Goal: Task Accomplishment & Management: Complete application form

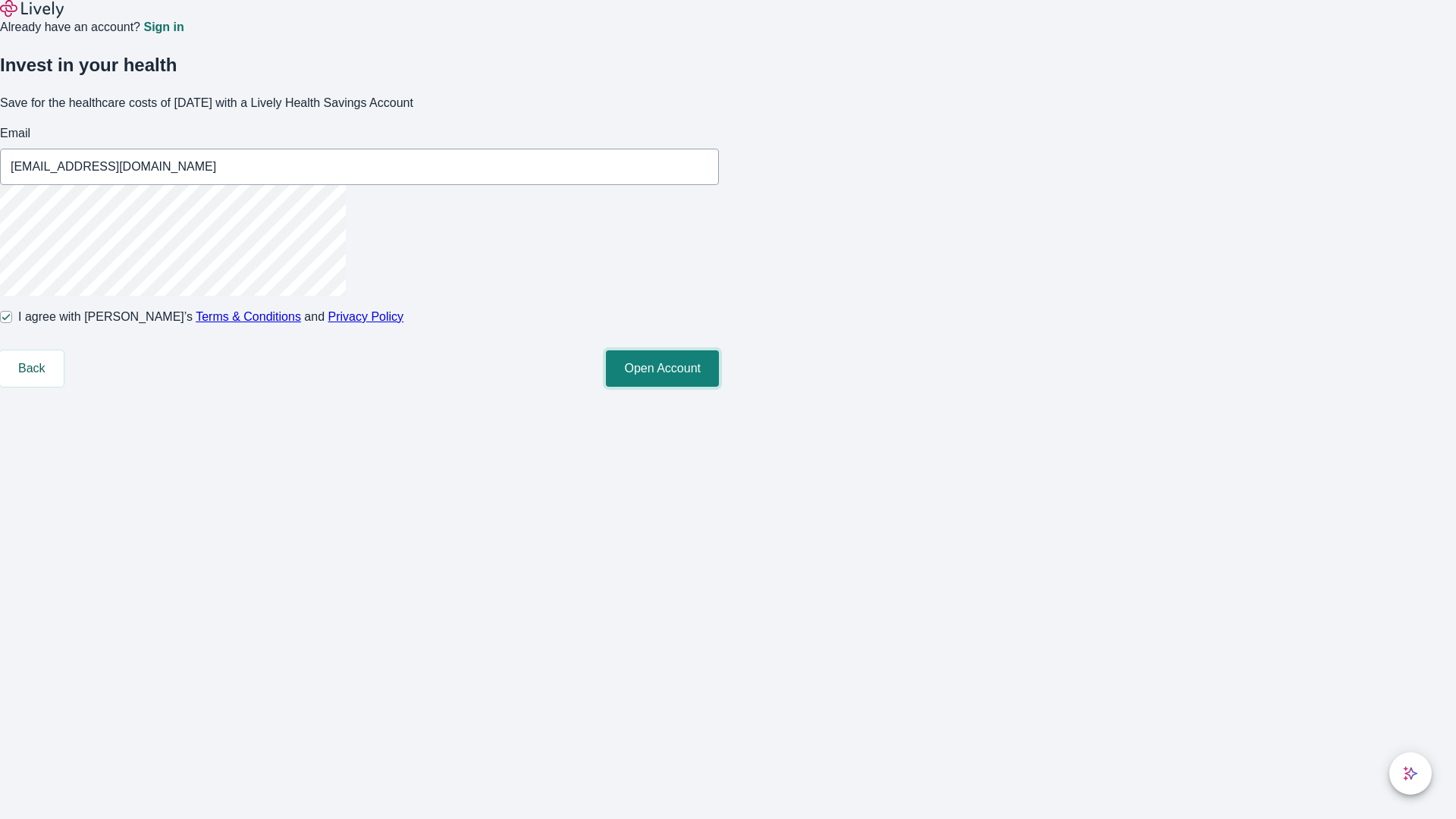
click at [719, 387] on button "Open Account" at bounding box center [662, 368] width 113 height 36
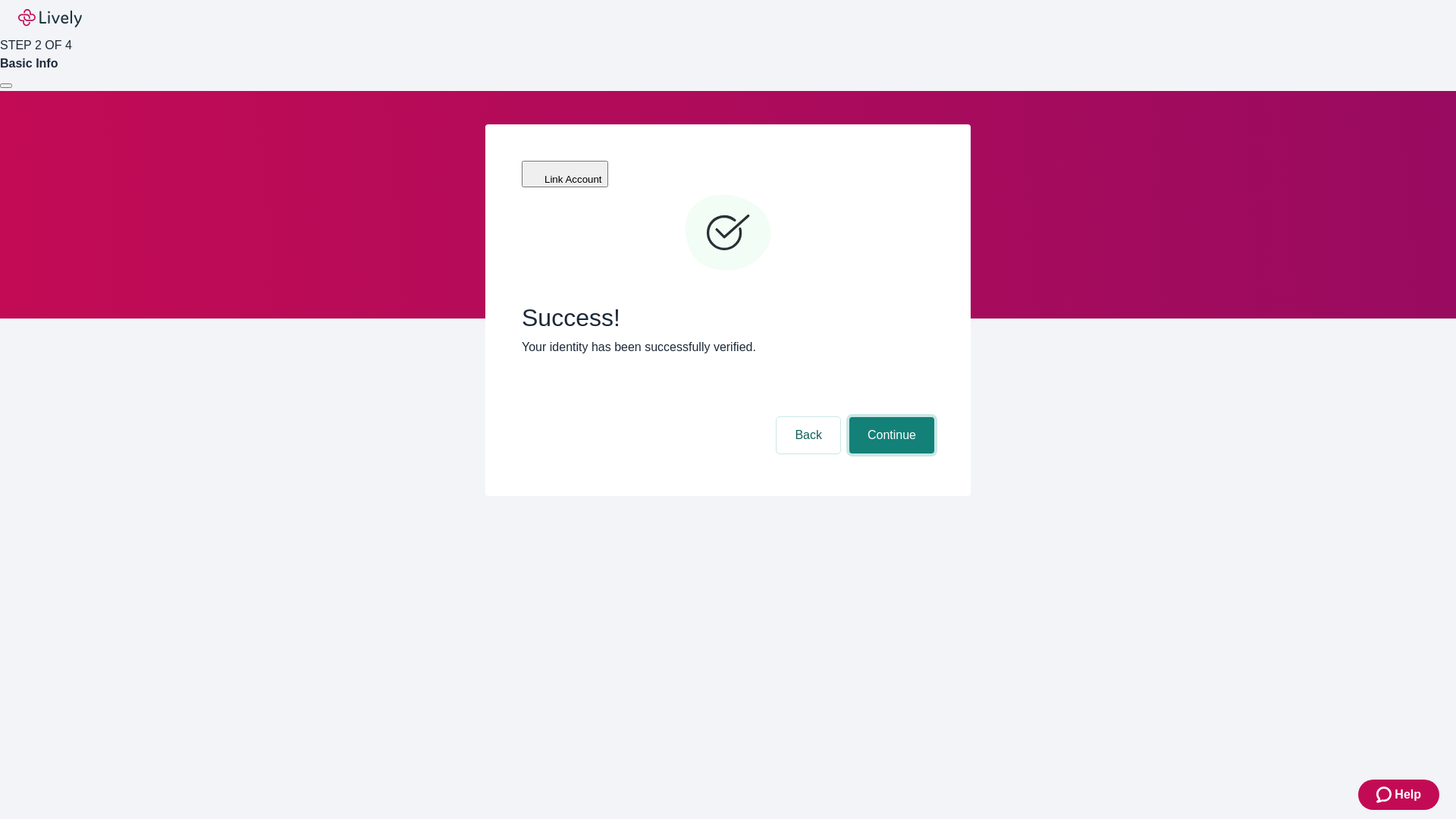
click at [889, 418] on button "Continue" at bounding box center [892, 435] width 85 height 36
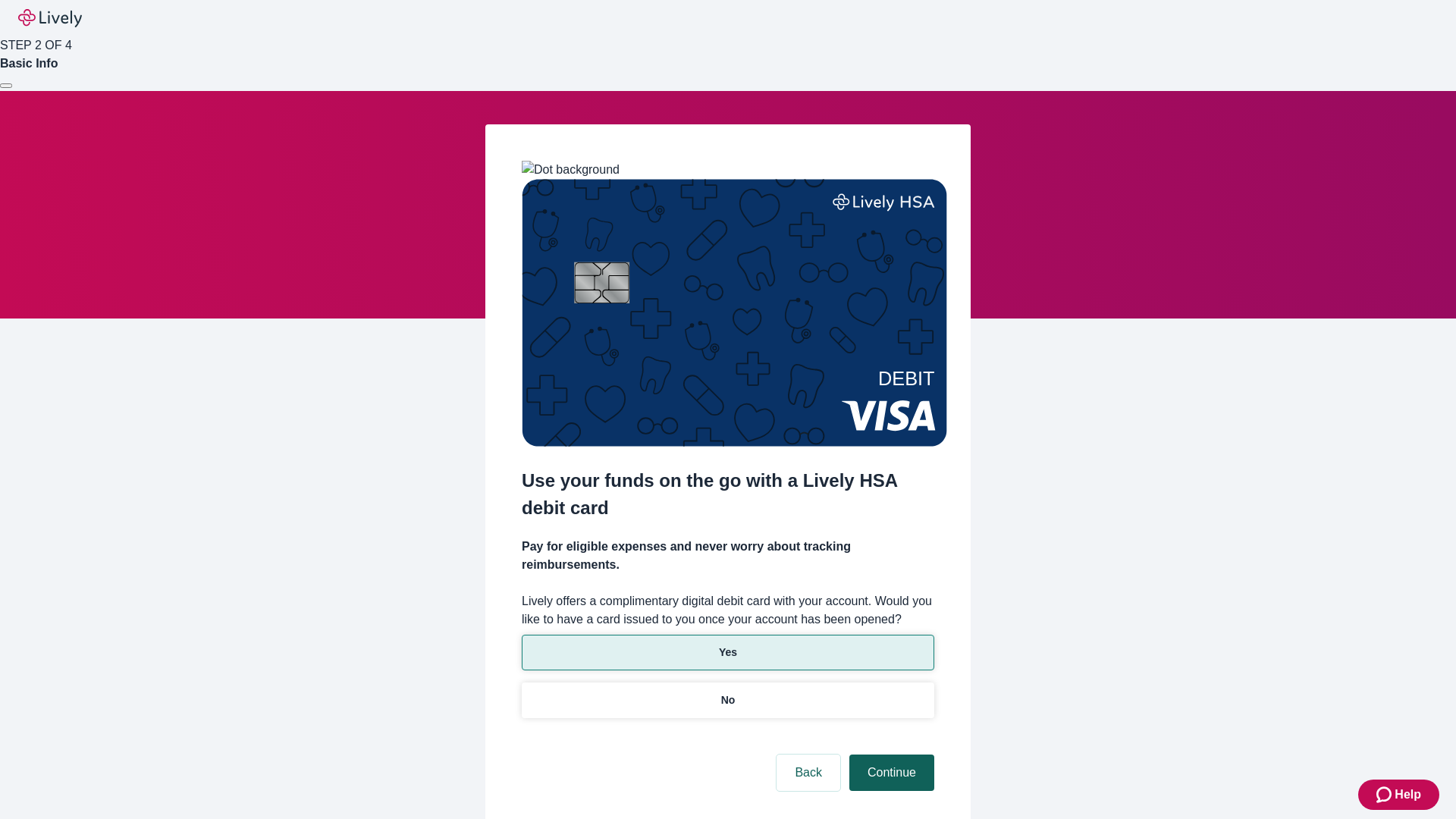
click at [727, 645] on p "Yes" at bounding box center [728, 653] width 18 height 16
click at [889, 755] on button "Continue" at bounding box center [892, 772] width 85 height 36
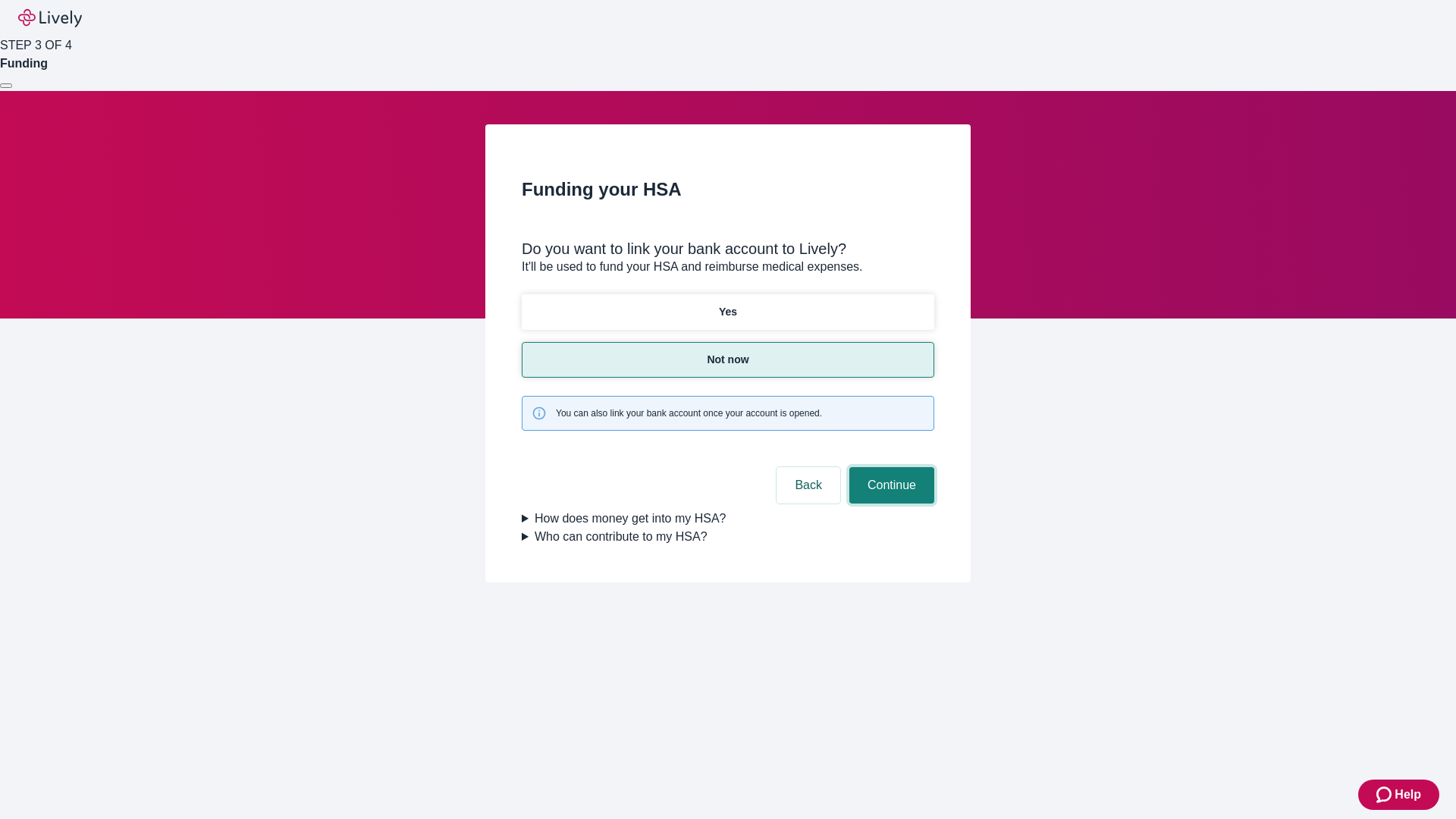
click at [889, 467] on button "Continue" at bounding box center [892, 485] width 85 height 36
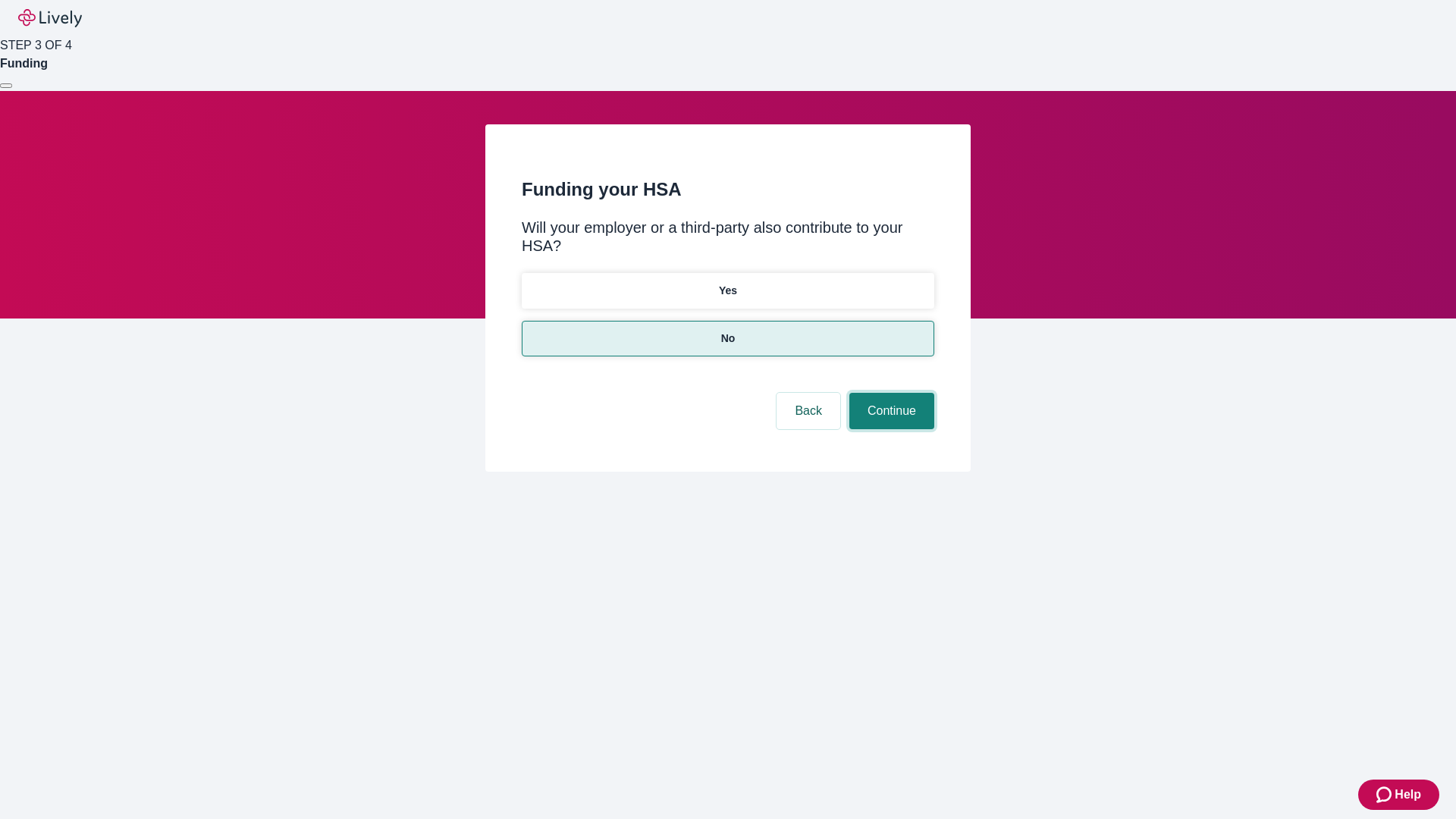
click at [889, 393] on button "Continue" at bounding box center [892, 410] width 85 height 36
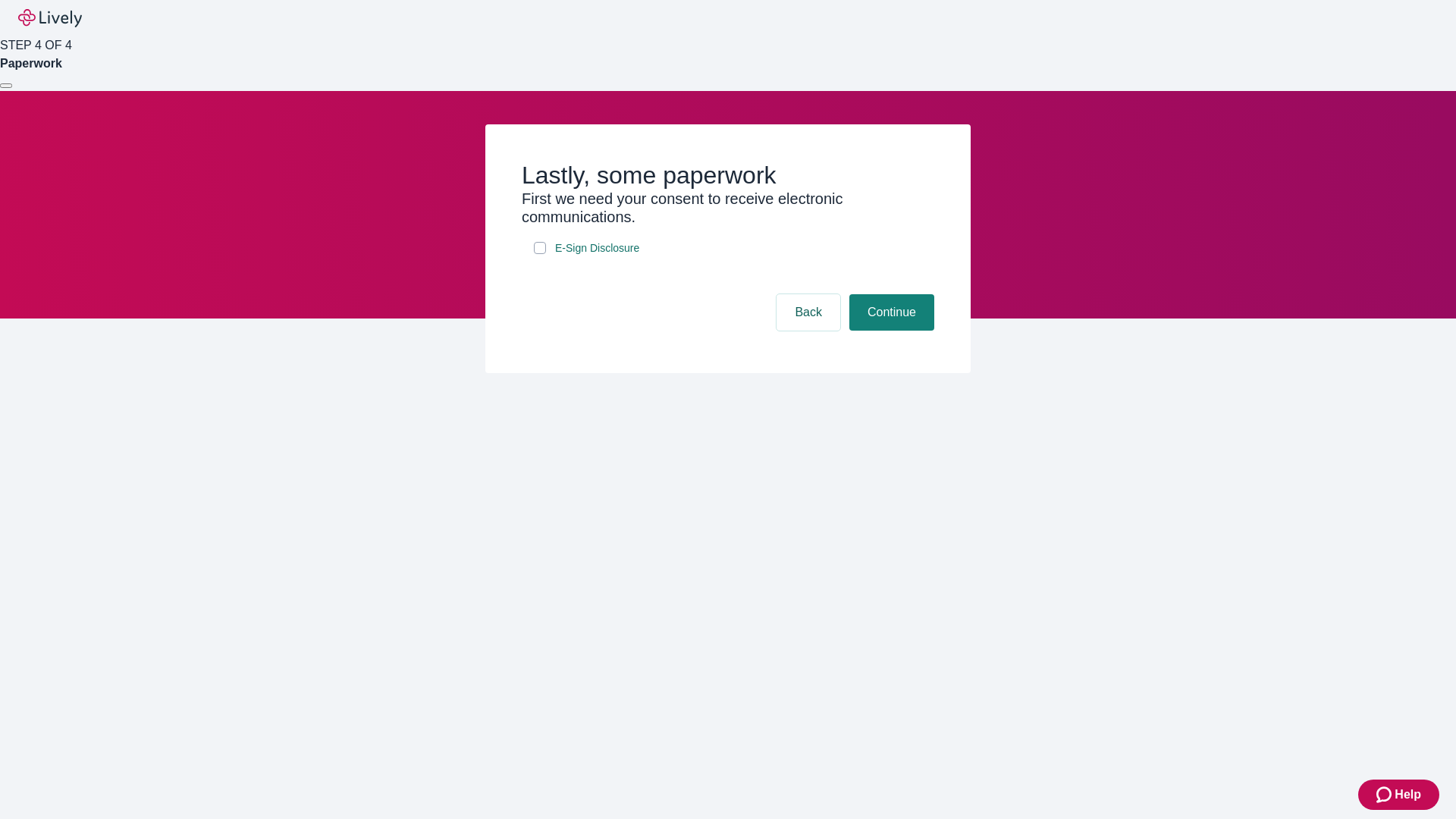
click at [540, 254] on input "E-Sign Disclosure" at bounding box center [539, 247] width 12 height 12
checkbox input "true"
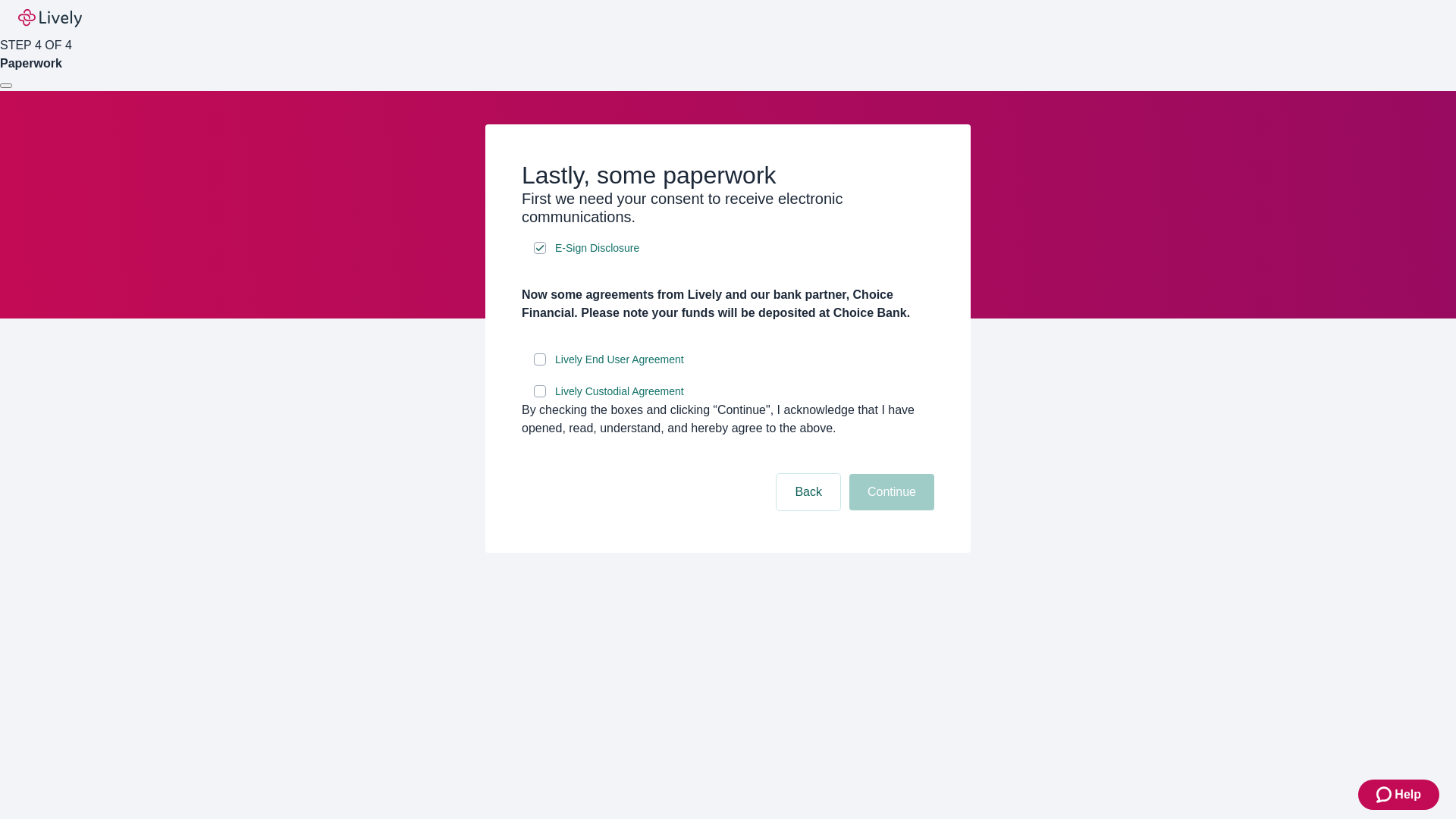
click at [540, 365] on input "Lively End User Agreement" at bounding box center [539, 359] width 12 height 12
checkbox input "true"
click at [540, 397] on input "Lively Custodial Agreement" at bounding box center [539, 391] width 12 height 12
checkbox input "true"
click at [889, 511] on button "Continue" at bounding box center [892, 491] width 85 height 36
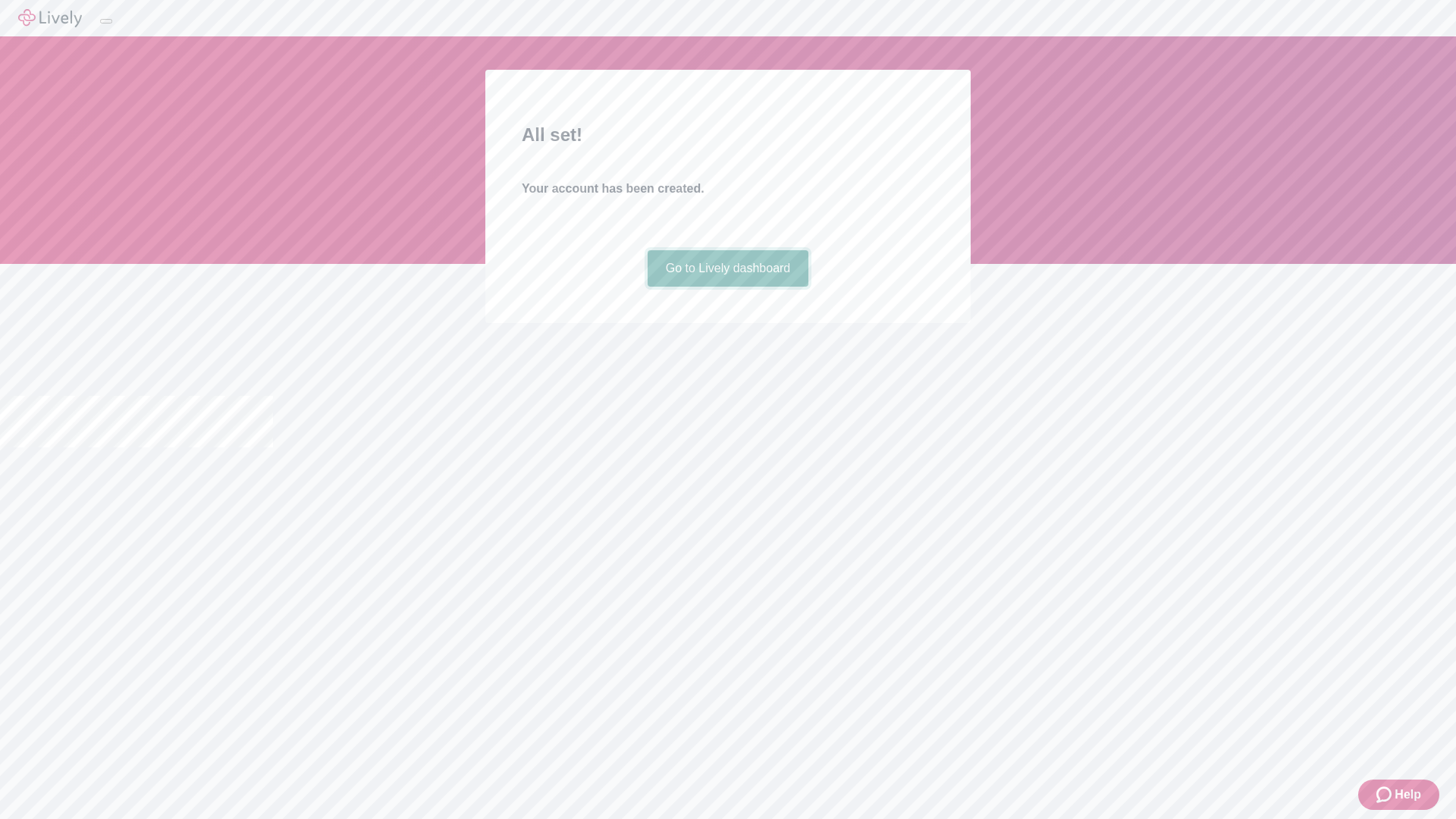
click at [727, 287] on link "Go to Lively dashboard" at bounding box center [728, 268] width 161 height 36
